Goal: Task Accomplishment & Management: Use online tool/utility

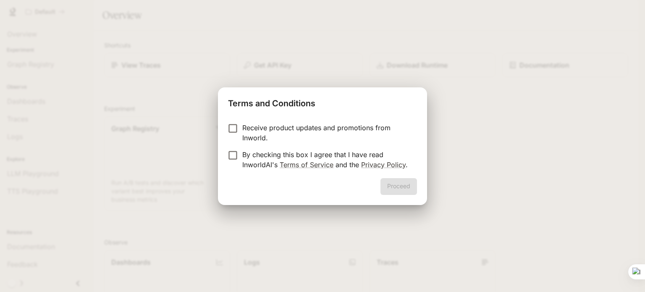
click at [245, 159] on p "By checking this box I agree that I have read InworldAI's Terms of Service and …" at bounding box center [326, 160] width 168 height 20
click at [389, 185] on button "Proceed" at bounding box center [399, 186] width 37 height 17
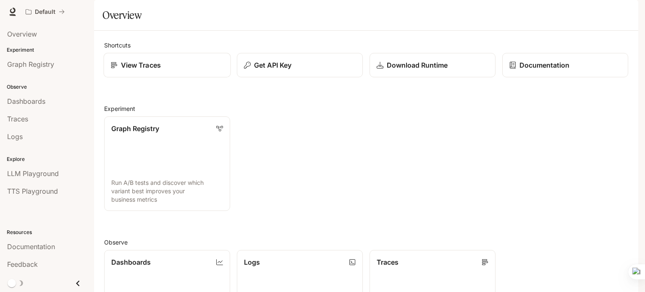
click at [136, 70] on p "View Traces" at bounding box center [141, 65] width 40 height 10
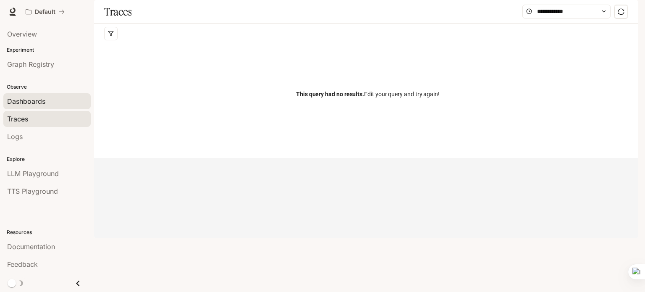
click at [42, 102] on span "Dashboards" at bounding box center [26, 101] width 38 height 10
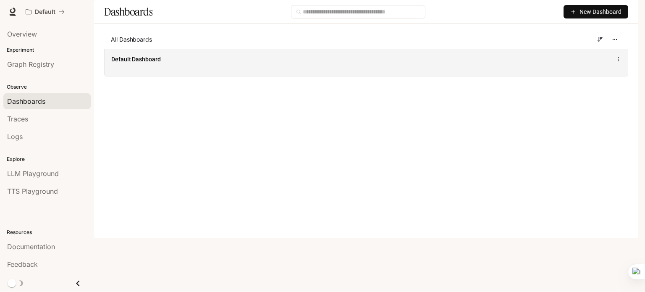
click at [138, 63] on span "Default Dashboard" at bounding box center [136, 59] width 50 height 8
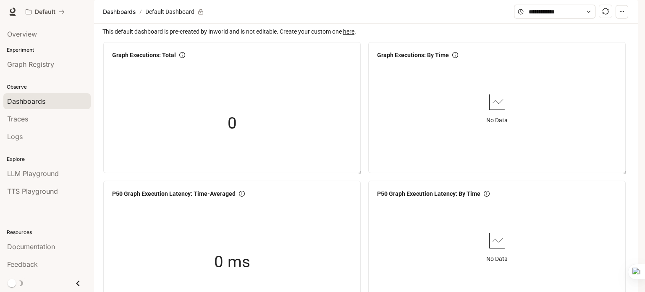
scroll to position [1076, 0]
click at [78, 284] on icon "Close drawer" at bounding box center [77, 283] width 11 height 11
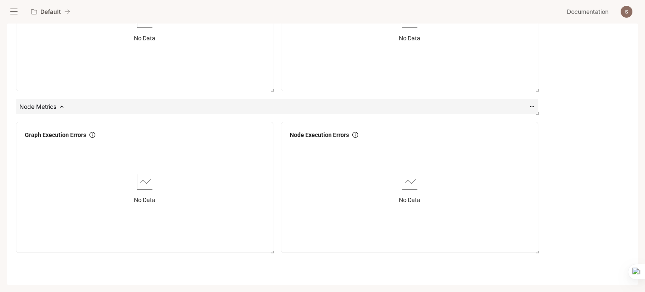
click at [78, 284] on main "Portal Overview Experiment Graph Registry Observe Dashboards Traces Logs Explor…" at bounding box center [323, 155] width 632 height 262
click at [625, 13] on img "button" at bounding box center [627, 12] width 12 height 12
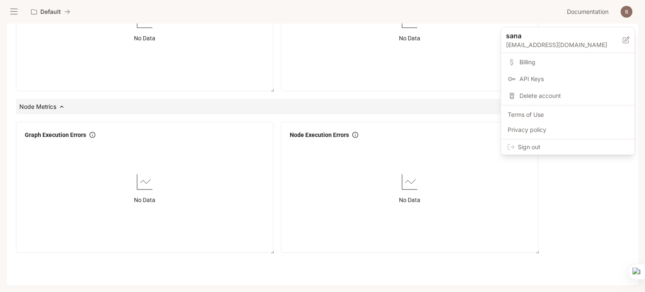
click at [589, 5] on div at bounding box center [322, 146] width 645 height 292
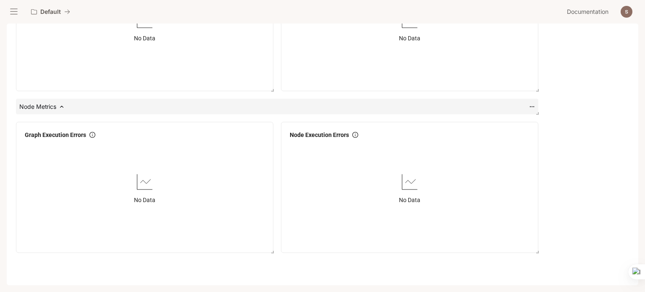
click at [20, 11] on button "open drawer" at bounding box center [13, 11] width 15 height 15
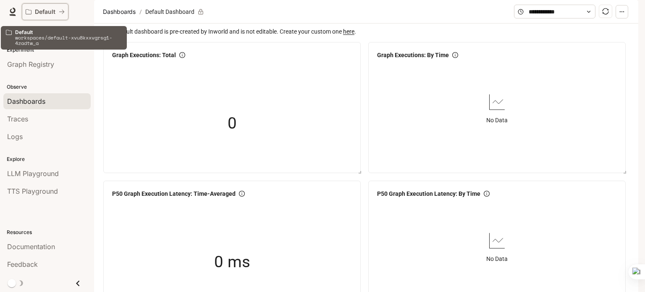
click at [44, 12] on p "Default" at bounding box center [45, 11] width 21 height 7
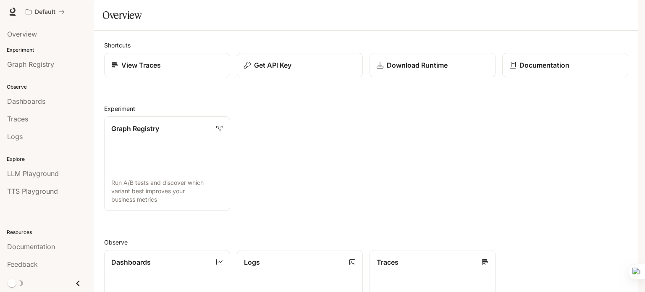
scroll to position [223, 0]
click at [156, 78] on link "View Traces" at bounding box center [167, 65] width 127 height 25
click at [461, 70] on div "Download Runtime" at bounding box center [432, 65] width 113 height 10
